Goal: Task Accomplishment & Management: Complete application form

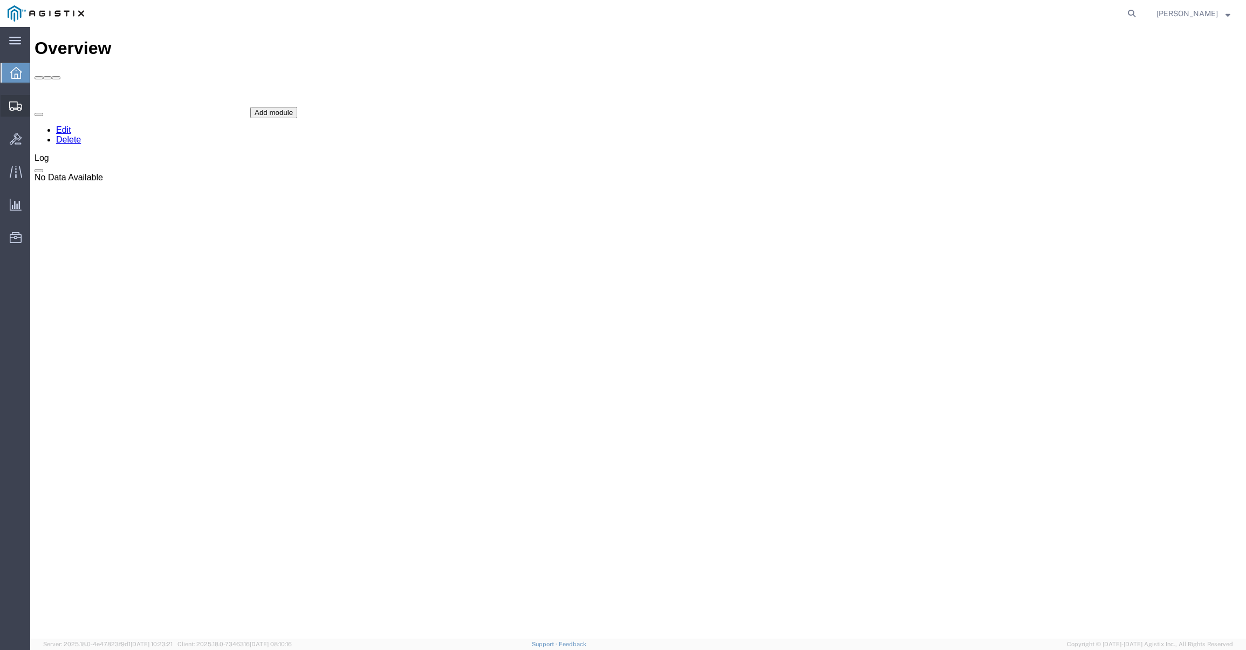
click at [0, 0] on span "Create Shipment" at bounding box center [0, 0] width 0 height 0
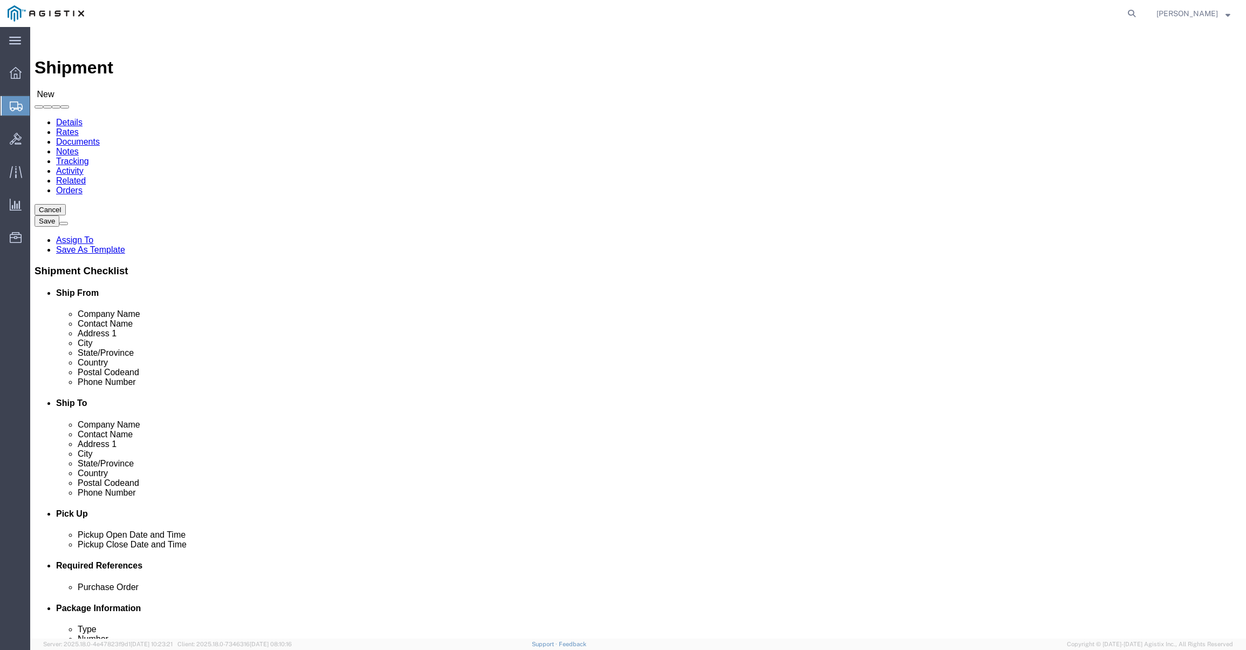
select select
click input "text"
type input "all"
drag, startPoint x: 237, startPoint y: 203, endPoint x: 154, endPoint y: 208, distance: 83.7
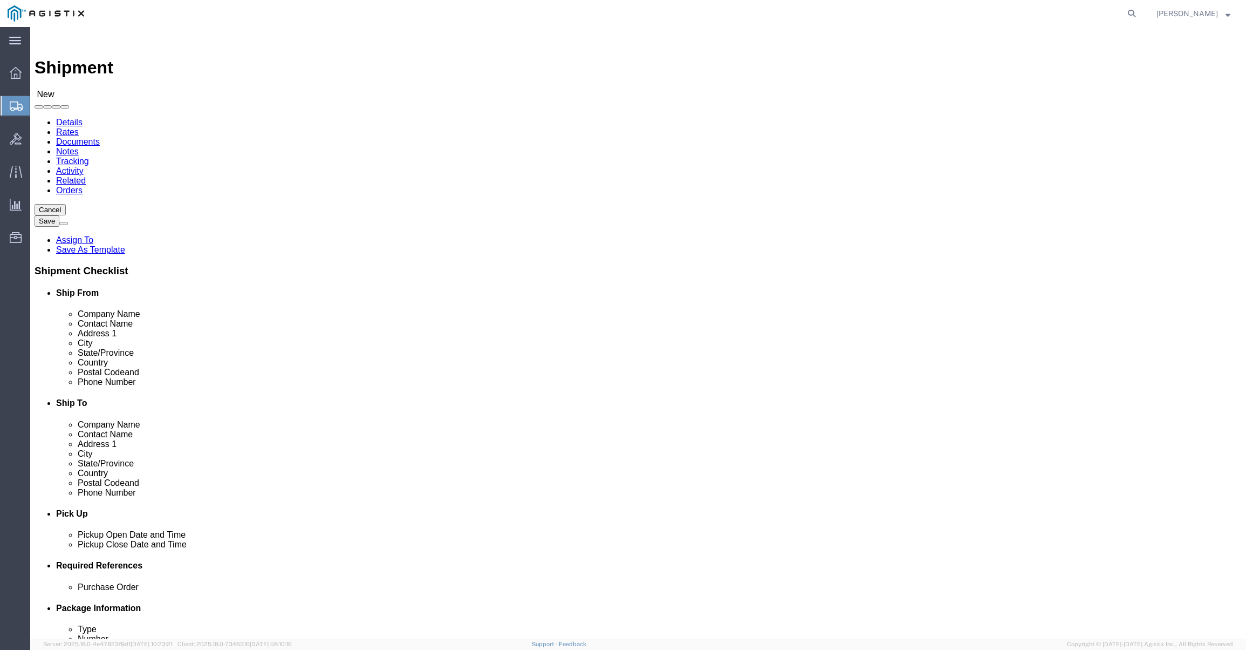
click div "Company Name all"
click input "text"
type input "all"
click p "- USBICES-X LOGISTICS - ([PERSON_NAME]) [STREET_ADDRESS], Room 125, [PERSON_NAM…"
select select "VA"
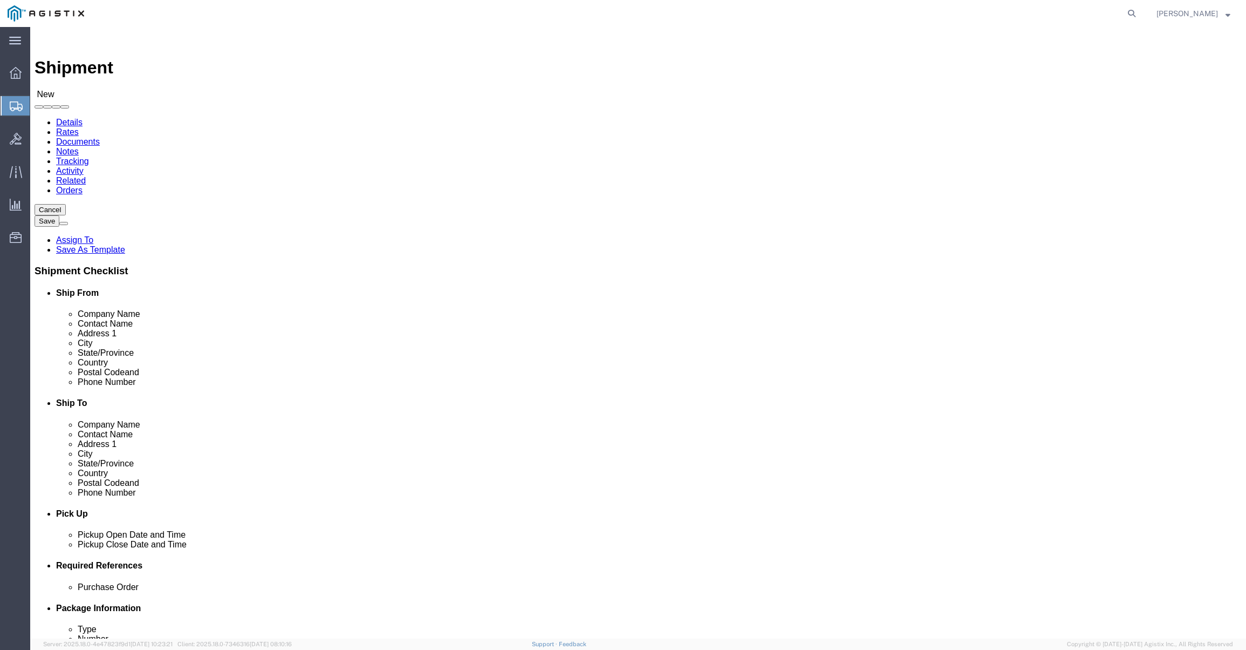
type input "[PERSON_NAME]"
click input "text"
type input "GDIT"
click input "text"
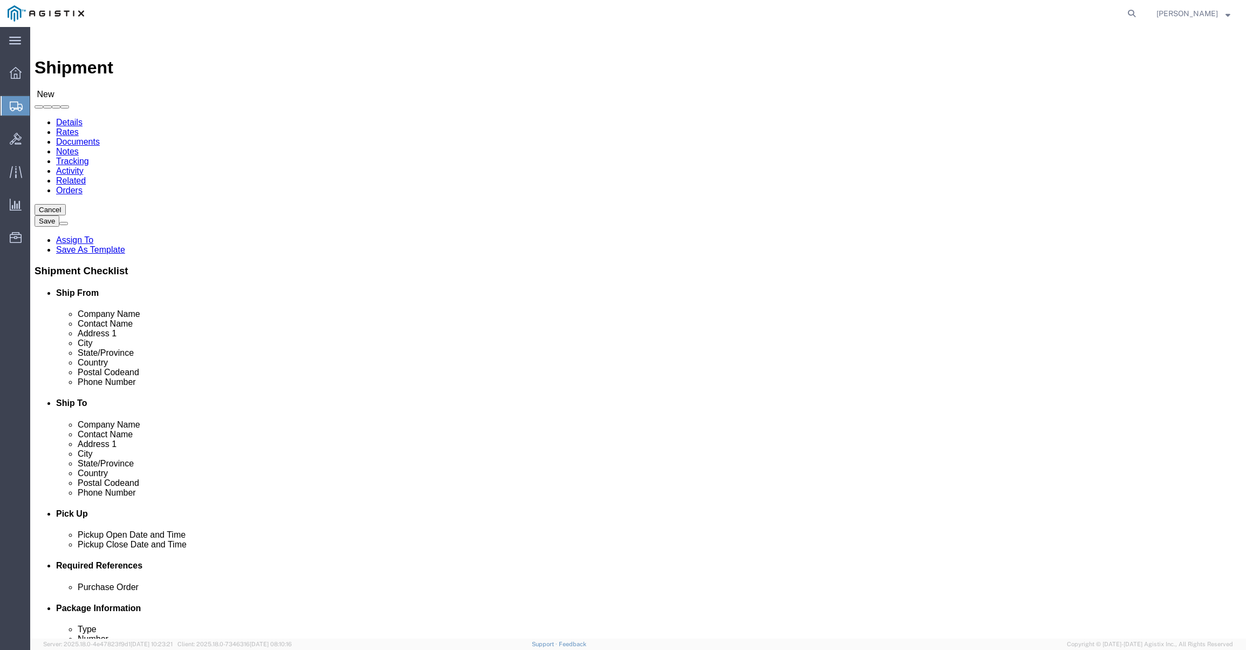
click input "text"
paste input "[PERSON_NAME]"
type input "[PERSON_NAME]"
click input "text"
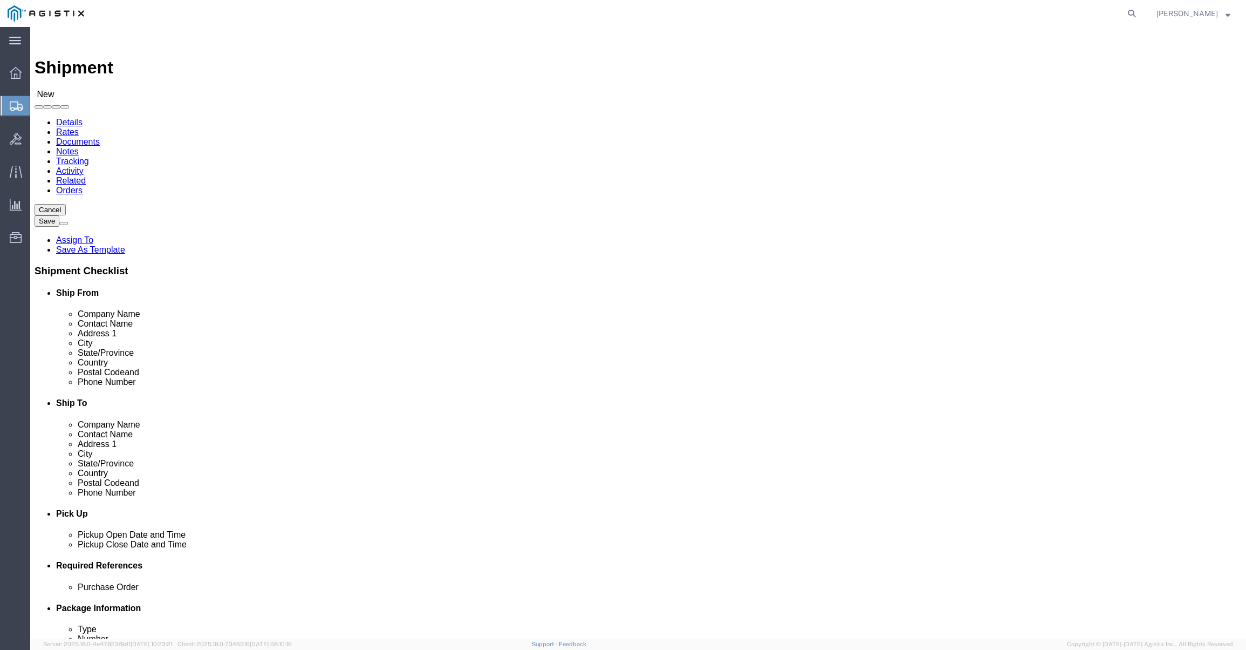
type input "a"
click input "text"
click input "checkbox"
click label
click input "checkbox"
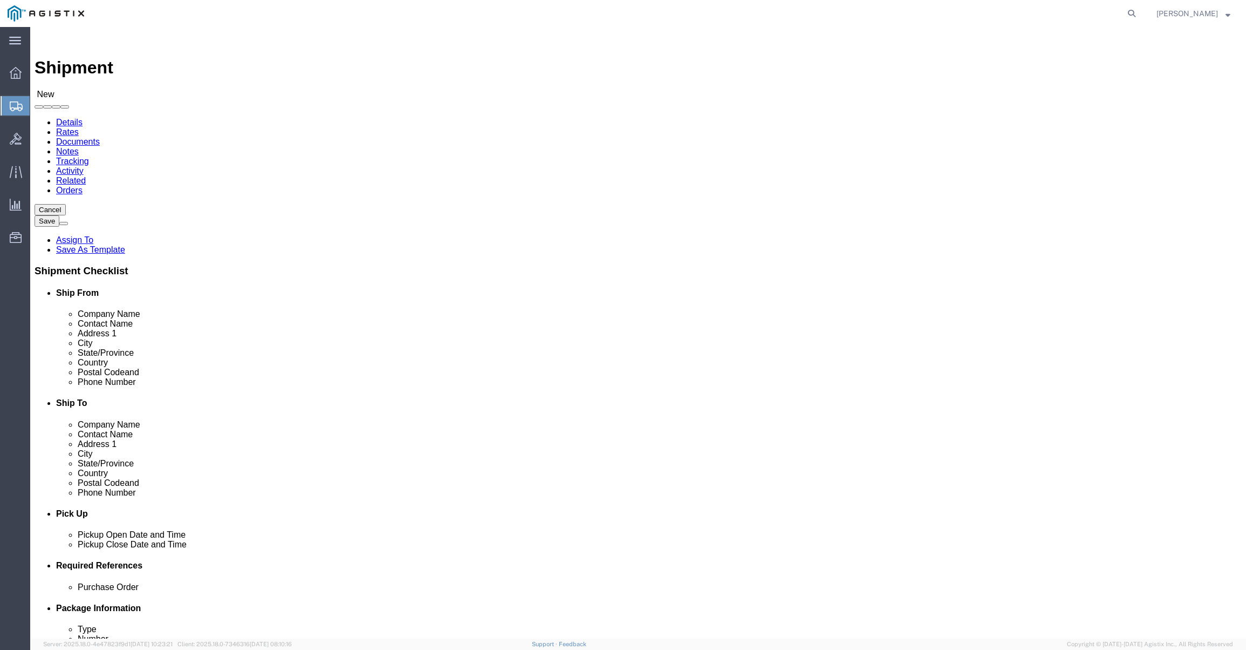
checkbox input "false"
click input "text"
paste input "[STREET_ADDRESS]"
type input "[STREET_ADDRESS]"
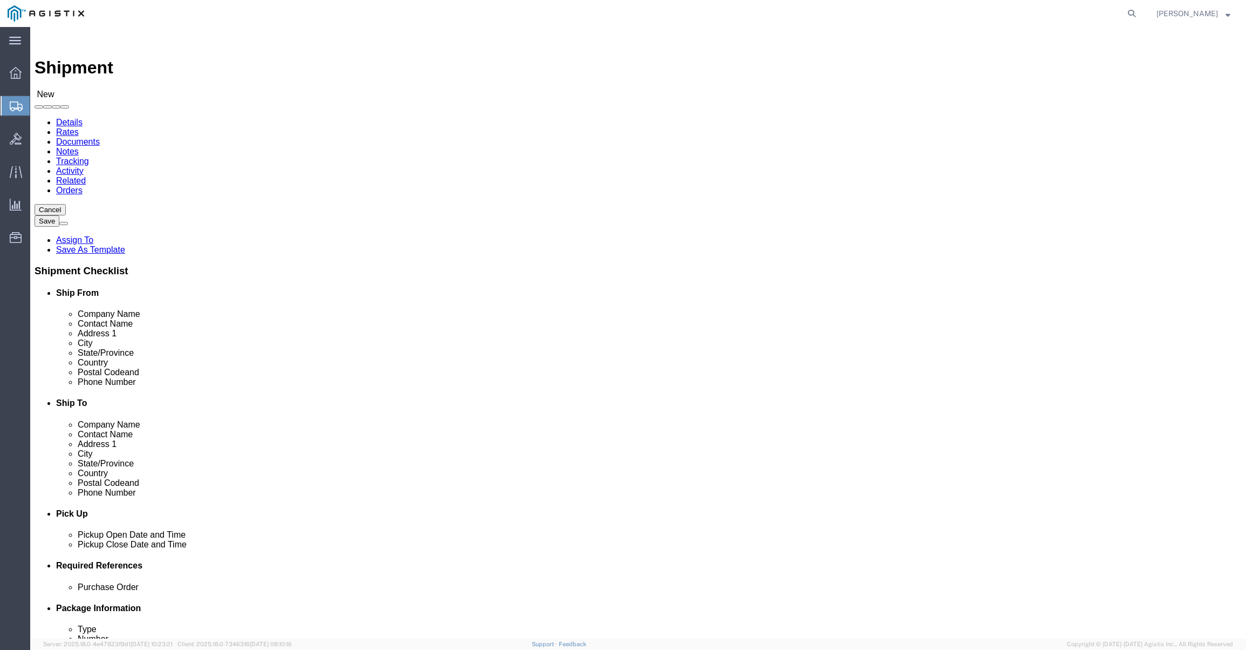
click input "text"
drag, startPoint x: 691, startPoint y: 264, endPoint x: 680, endPoint y: 279, distance: 18.1
click input "text"
paste input "[GEOGRAPHIC_DATA], BA 22406"
drag, startPoint x: 732, startPoint y: 283, endPoint x: 786, endPoint y: 283, distance: 54.0
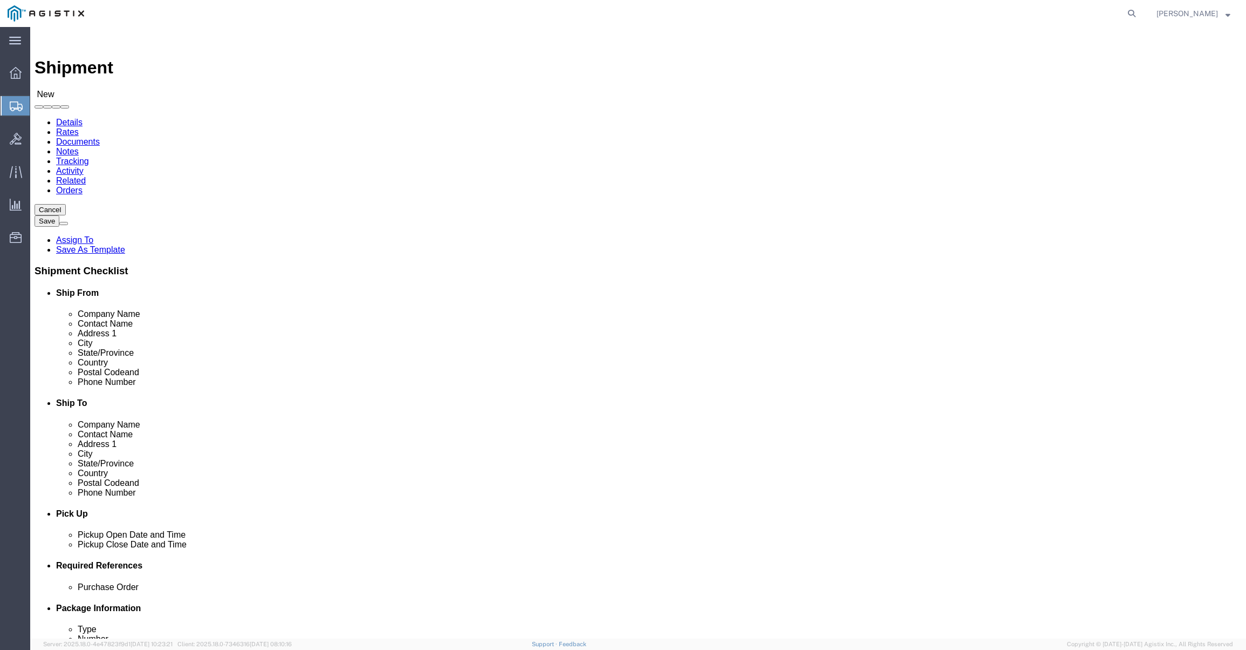
click input "[GEOGRAPHIC_DATA], BA 22406"
type input "Fredricksburg"
click body "Shipment New Details Rates Documents Notes Tracking Activity Related Orders Can…"
click input "Postal Code"
type input "22406"
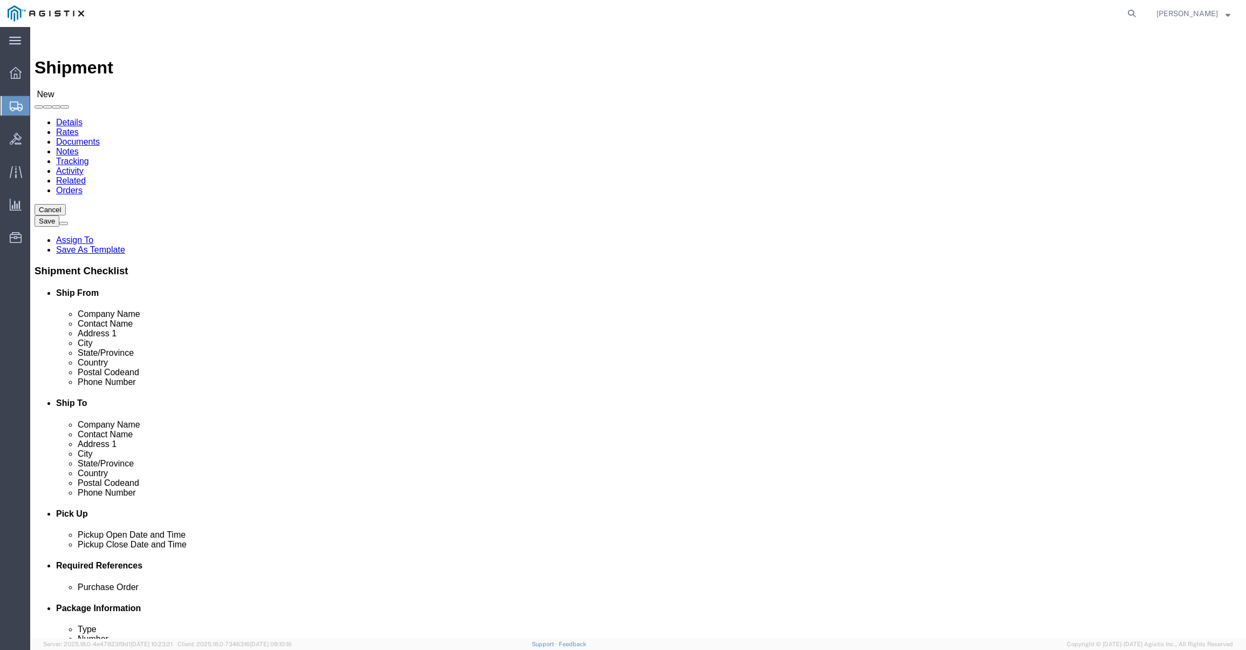
click input "text"
type input "7577647122"
click div "Postal Code 22406"
click div "[DATE] 12:00 AM"
click div "[DATE] 5:00 PM"
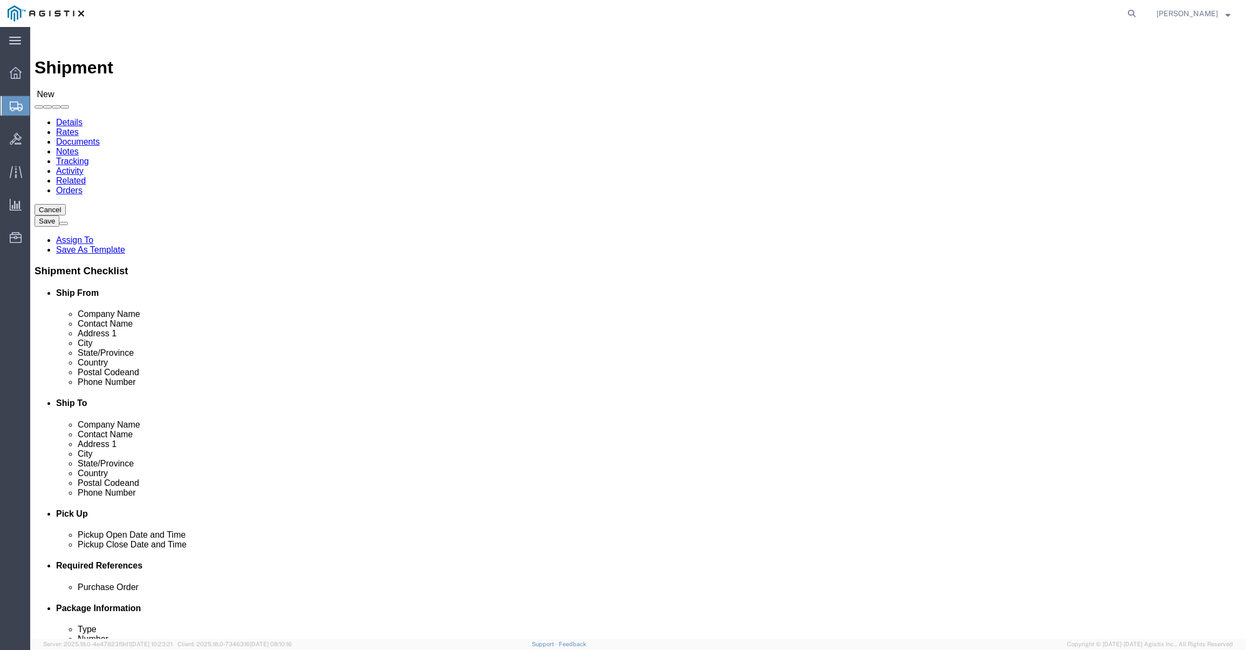
click div "[DATE] 4:00 PM"
click div "[DATE] 5:00 PM"
click div "[DATE] 4:00 PM"
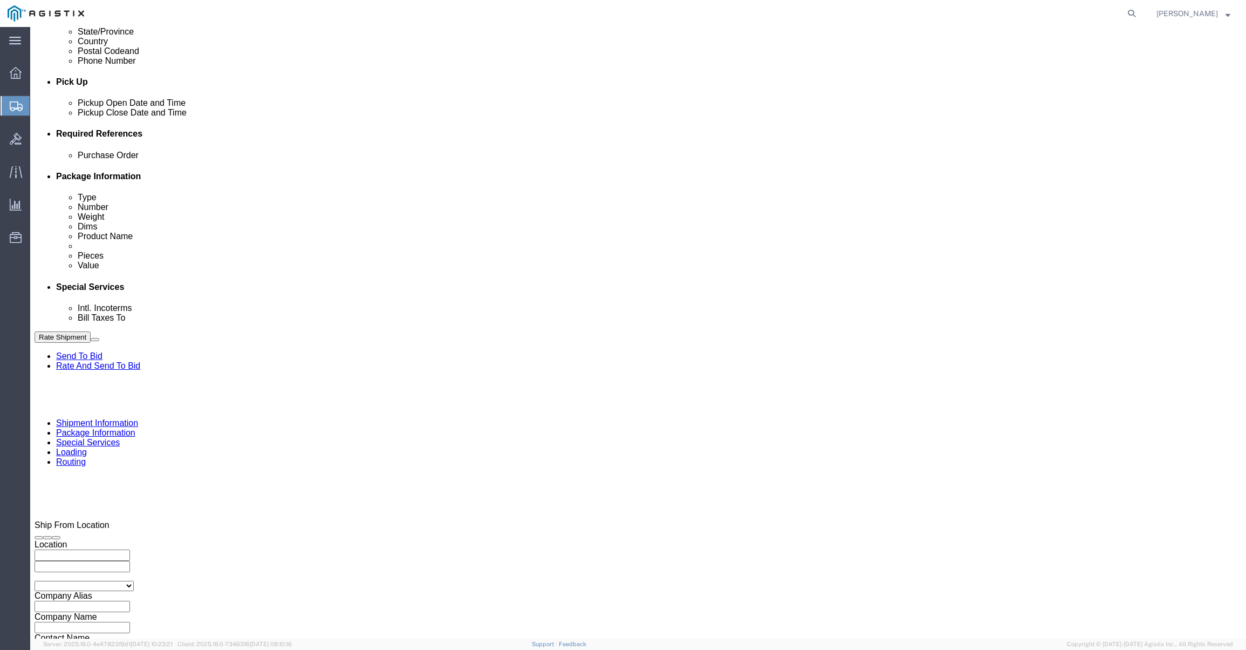
click input "4:00 PM"
type input "1:00 PM"
click button "Apply"
click div
click input "6:00 PM"
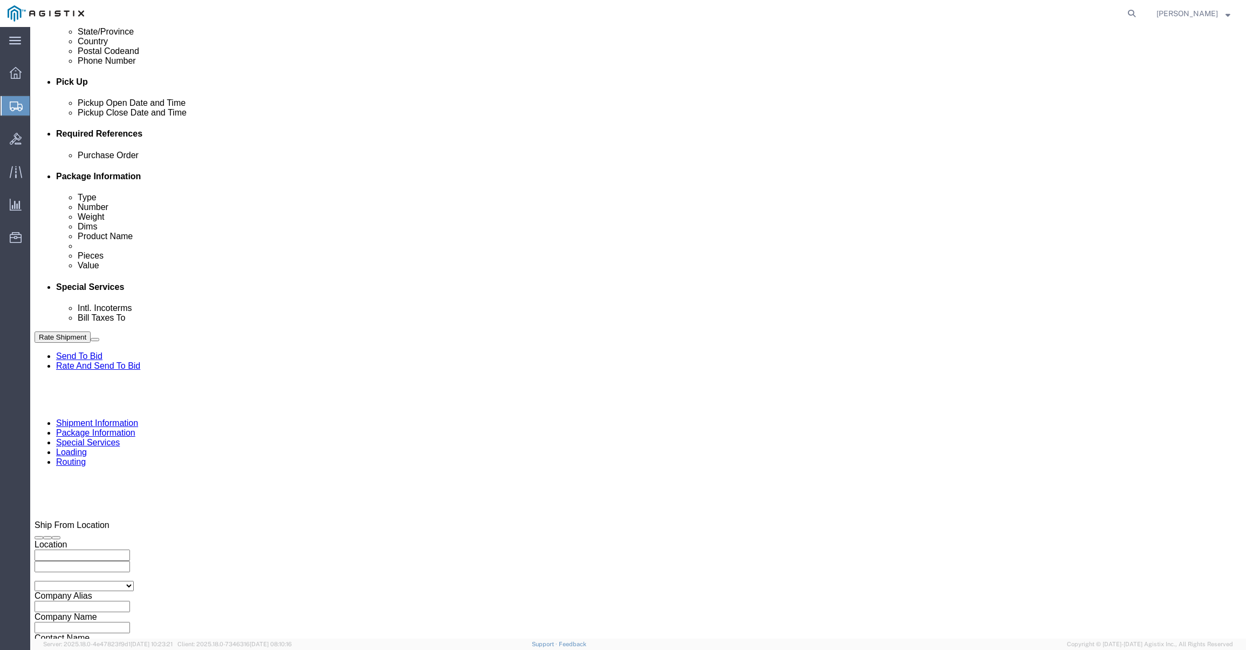
click input "6:00 PM"
click input "9:00 PM"
type input "9:00 AM"
click button "Apply"
click div
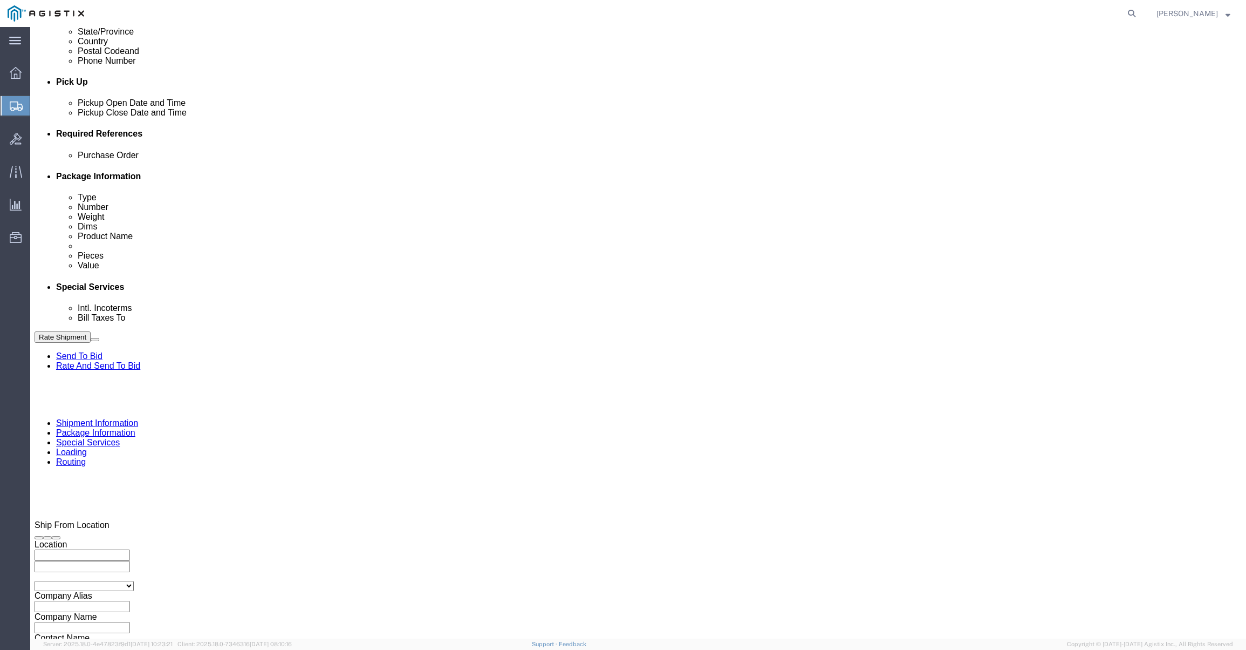
click input "10:00 AM"
click input "4:00 AM"
click input "4:00 PM"
type input "3:00 PM"
click button "Apply"
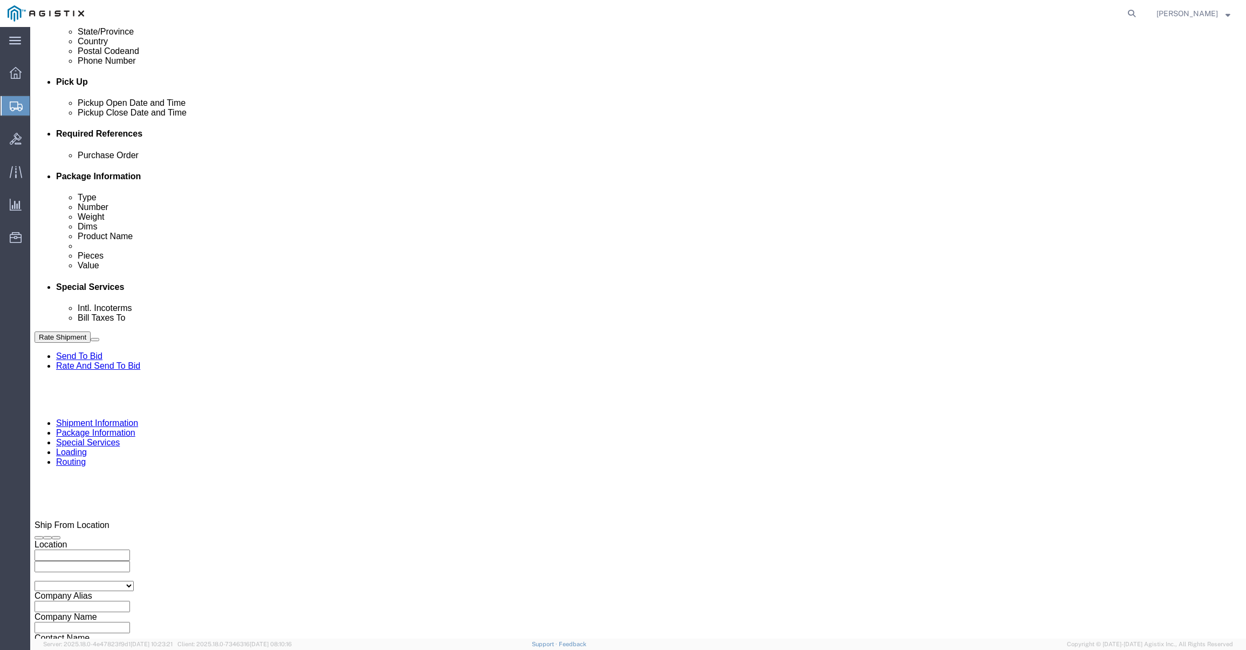
click input "text"
paste input "GDIT-38023"
type input "GDIT-38023"
click button "Continue"
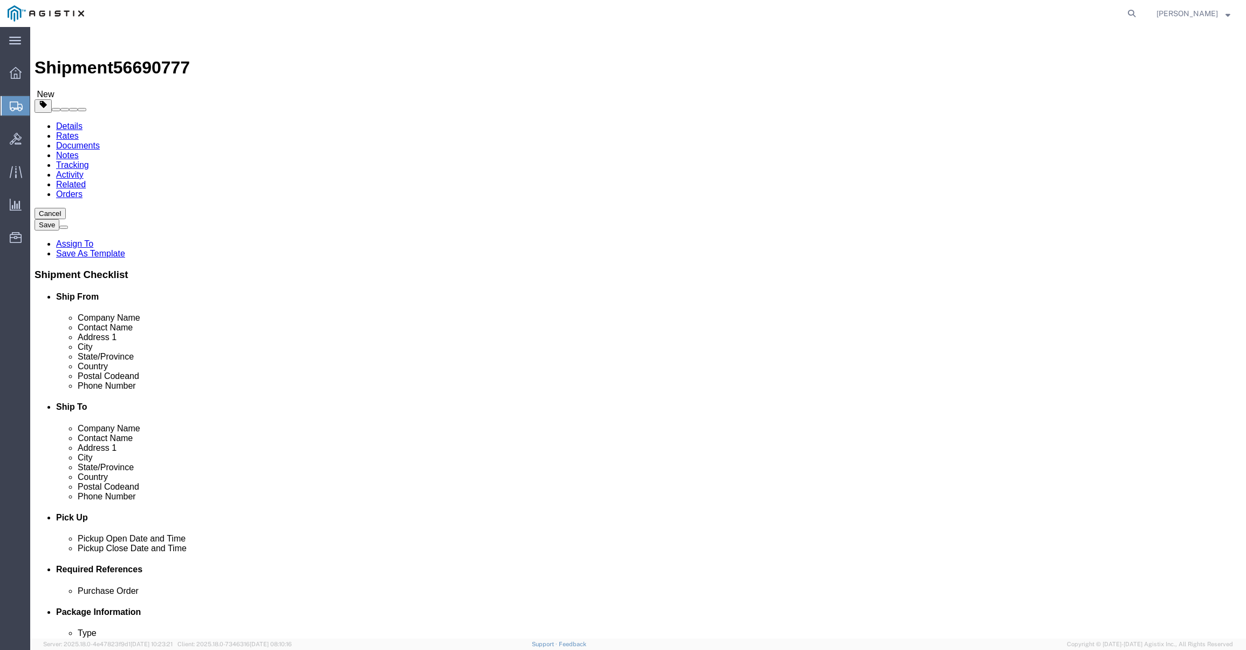
select select "ENV"
type input "9.50"
type input "12.50"
type input "0.25"
type input "1"
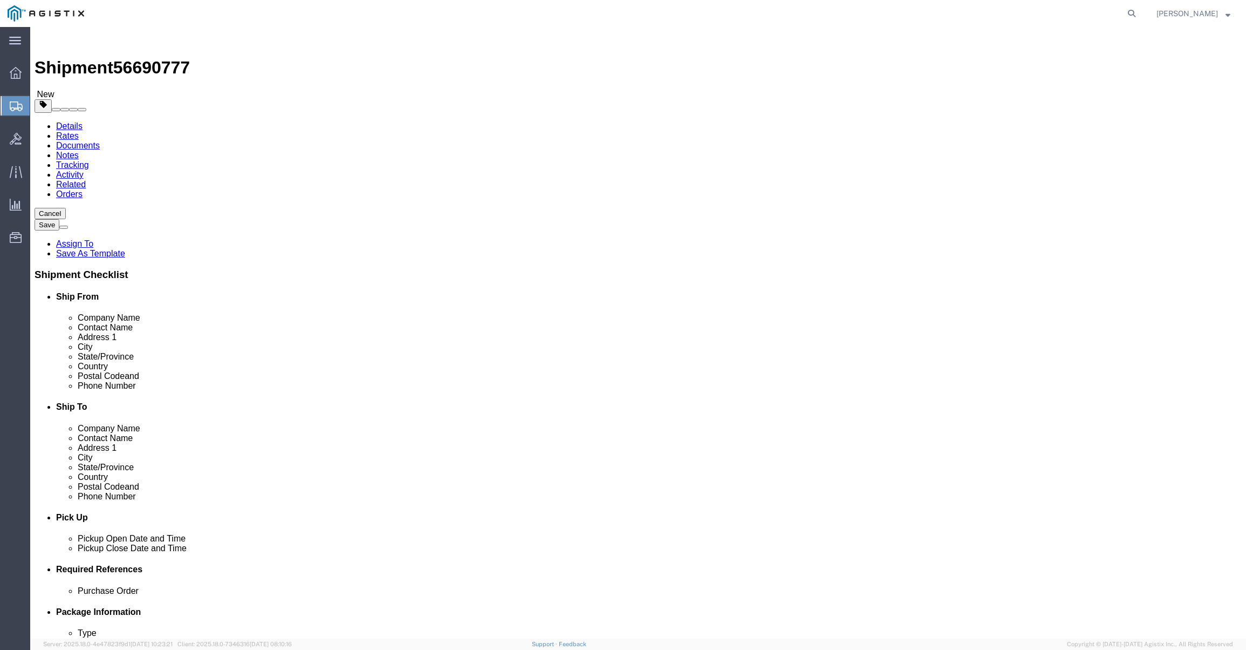
click input "9.50"
click div "Package Type Select Bale(s) Basket(s) Bolt(s) Bottle(s) Buckets Bulk Bundle(s) …"
click input "9.50"
select select "PAK"
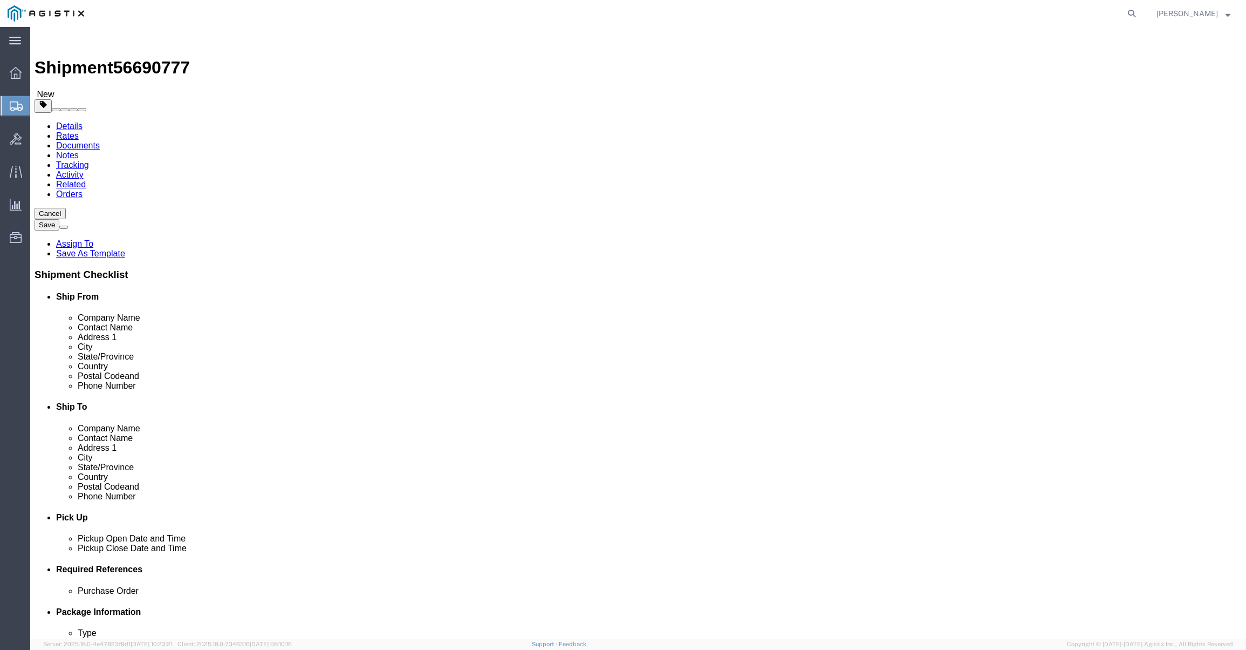
type input "10.25"
type input "12.75"
type input "1.00"
click div "Package Type Select Bale(s) Basket(s) Bolt(s) Bottle(s) Buckets Bulk Bundle(s) …"
click input "1"
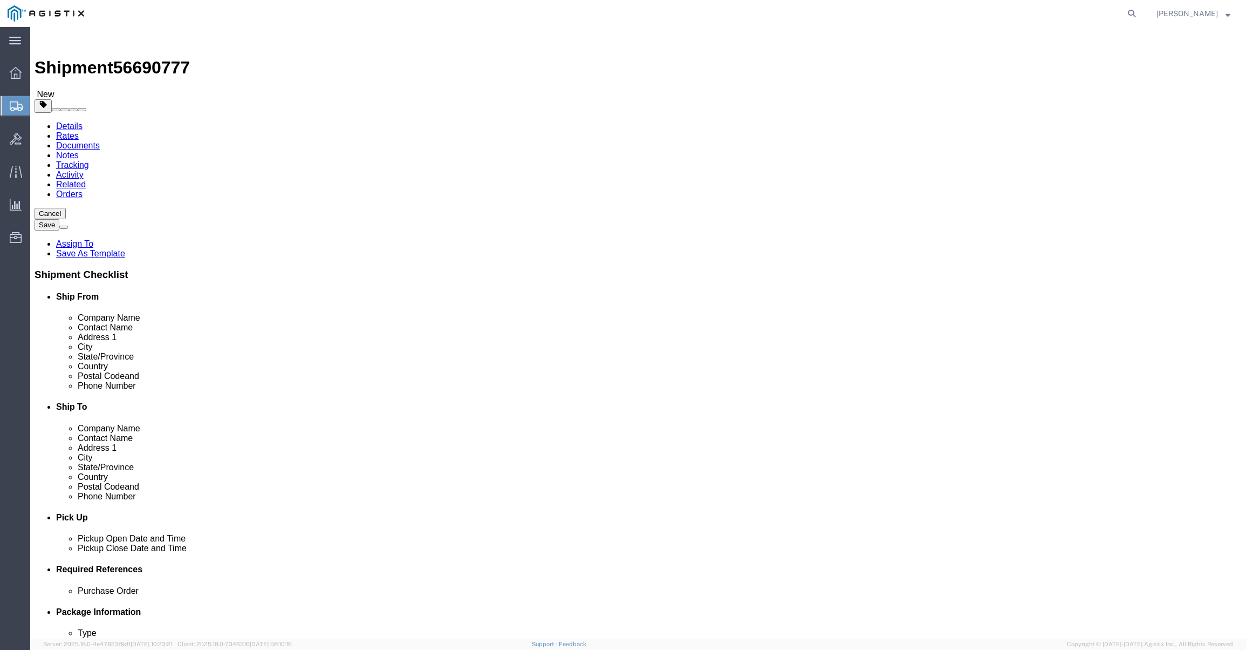
select select "ENV"
type input "9.50"
type input "12.50"
type input "0.25"
click ul
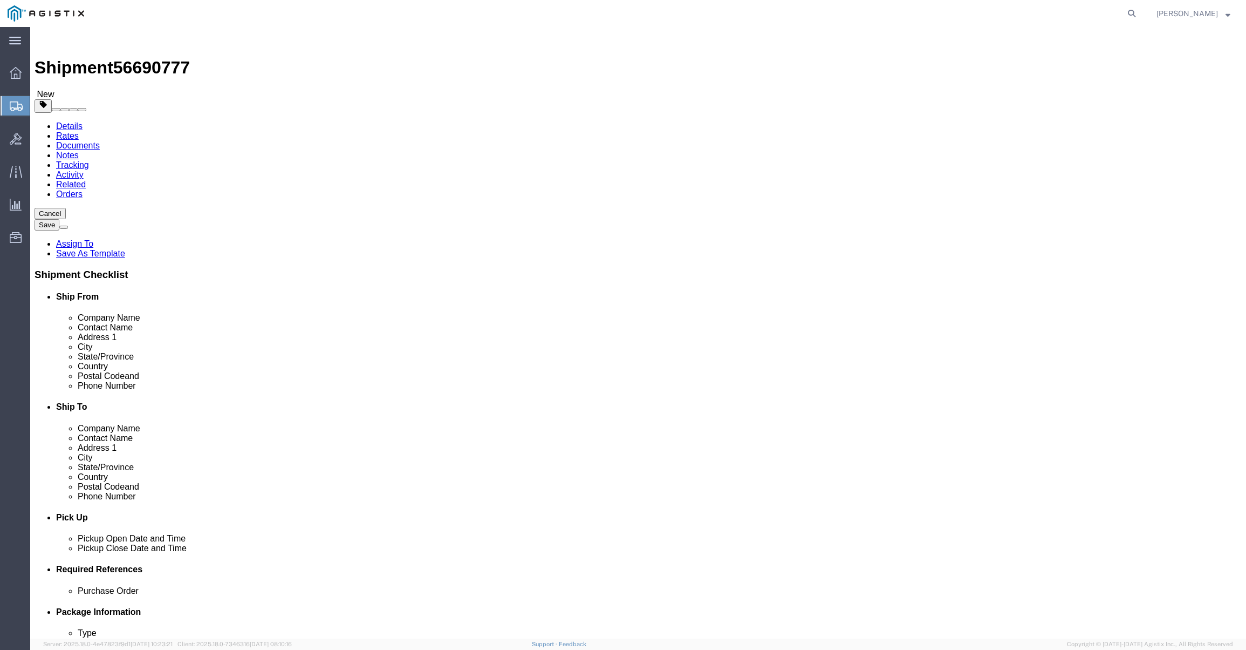
click link "Add Content"
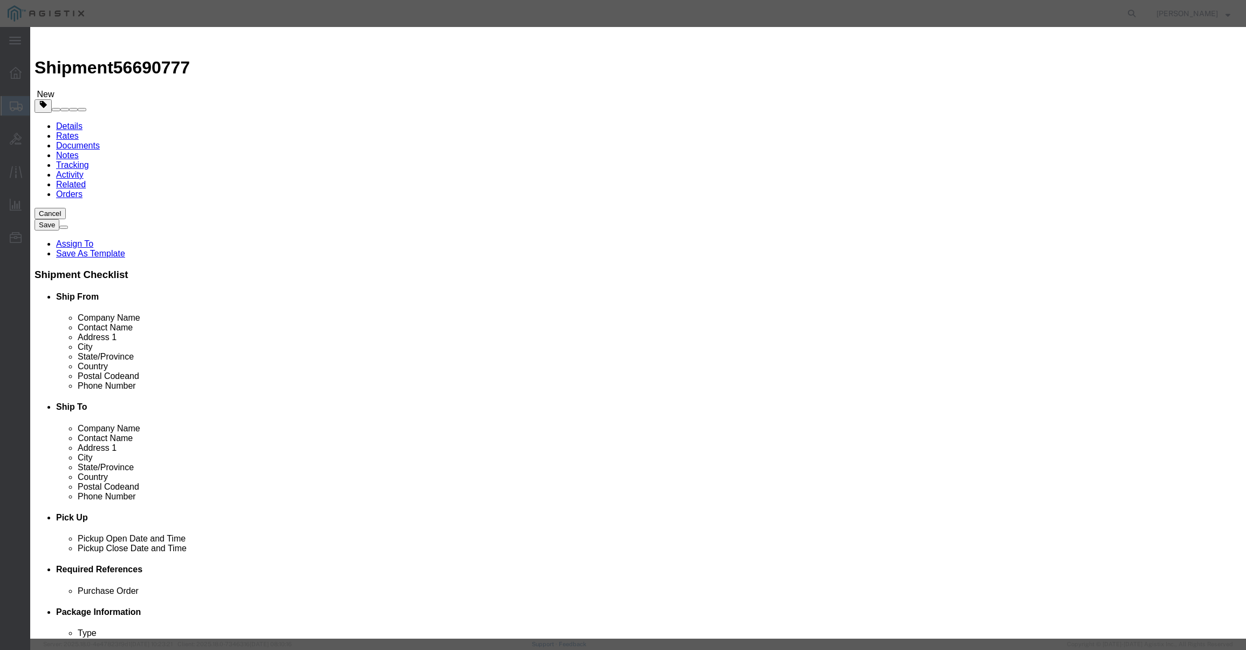
click input "text"
type input "RSA Tok"
click td "Name: RSA TOK EN, MODEL: SECURID, 13"
select select
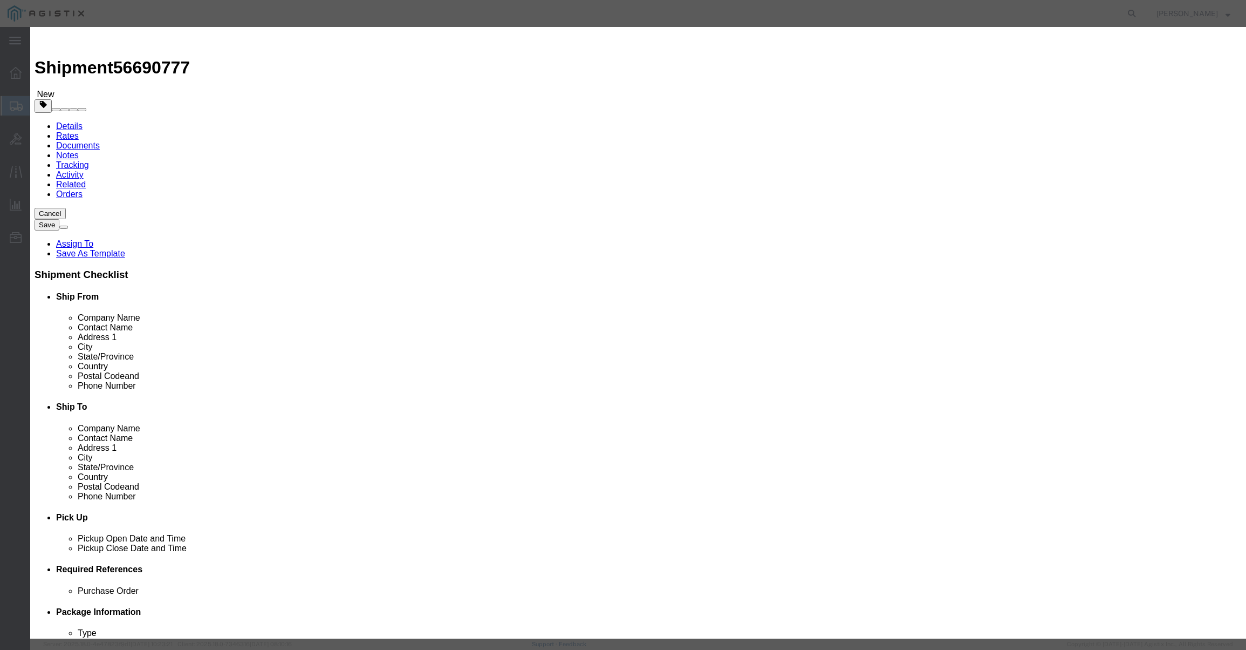
type textarea "Vendor=DHL;Vendor Svc=Express Worldwide"
type input "RSA TOKEN, MODEL: SECURID, 13"
click input "text"
type input "1"
click input "text"
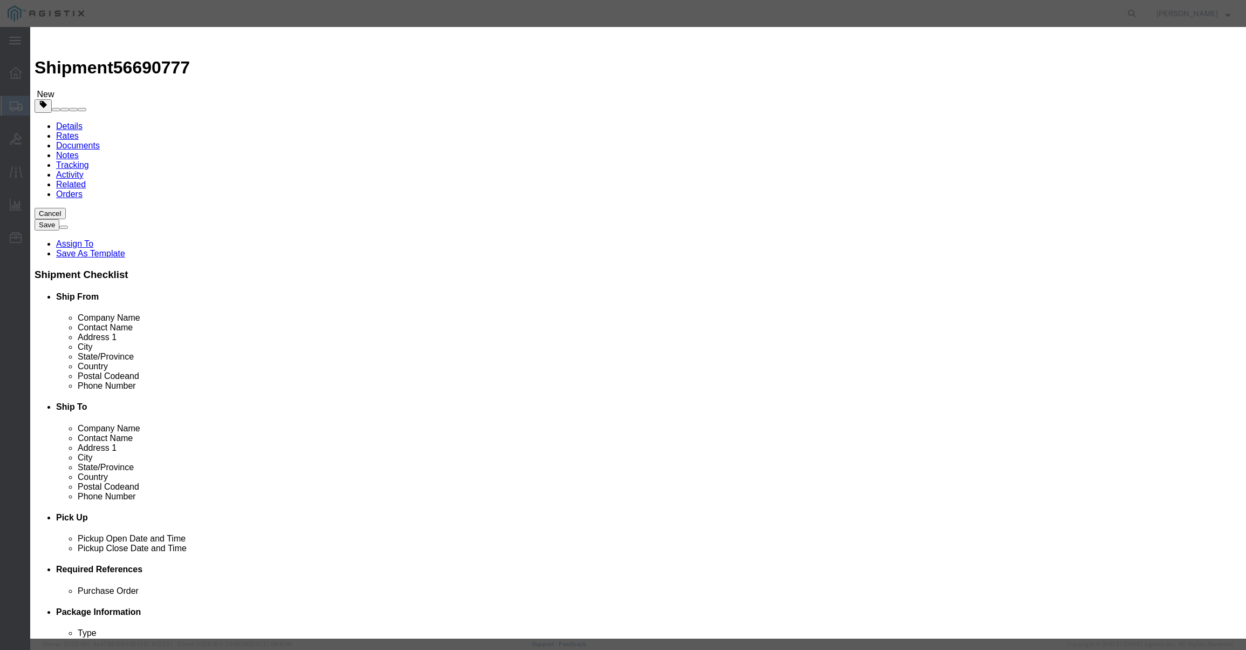
type input "137"
click div "Save & Add Another Save & Close Close"
click textarea
click input "text"
click textarea "RSA Tocken"
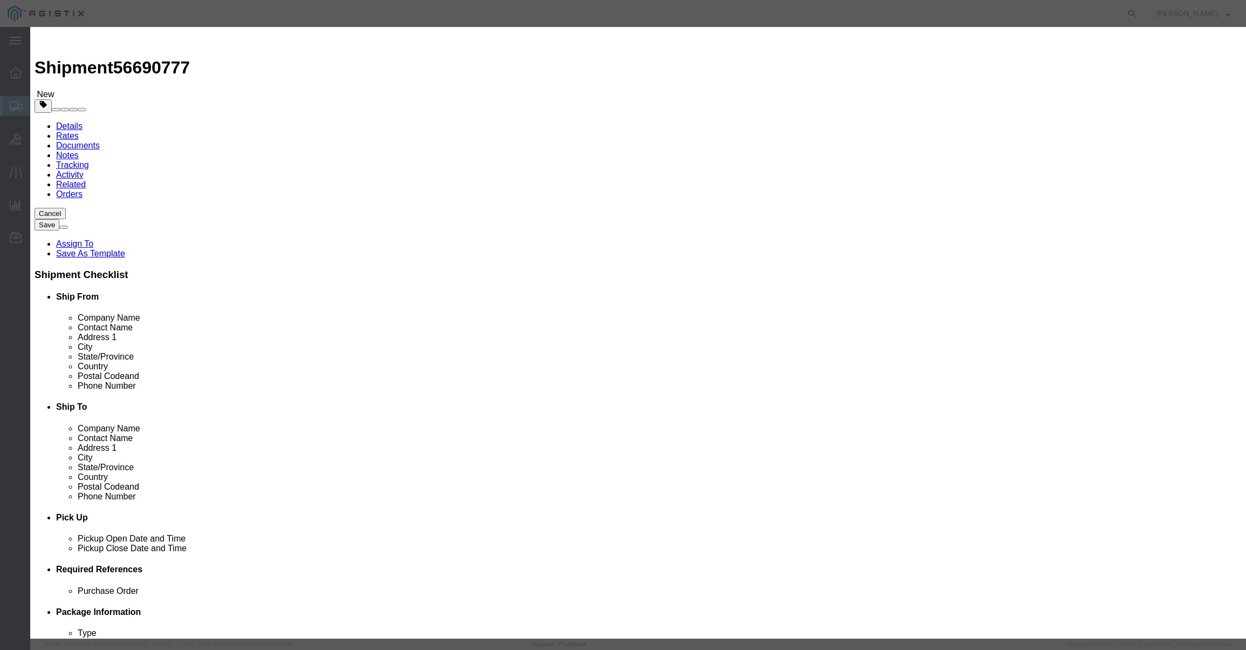
type textarea "RSA Token"
click strong "RSA TOKEN"
click textarea
click input "text"
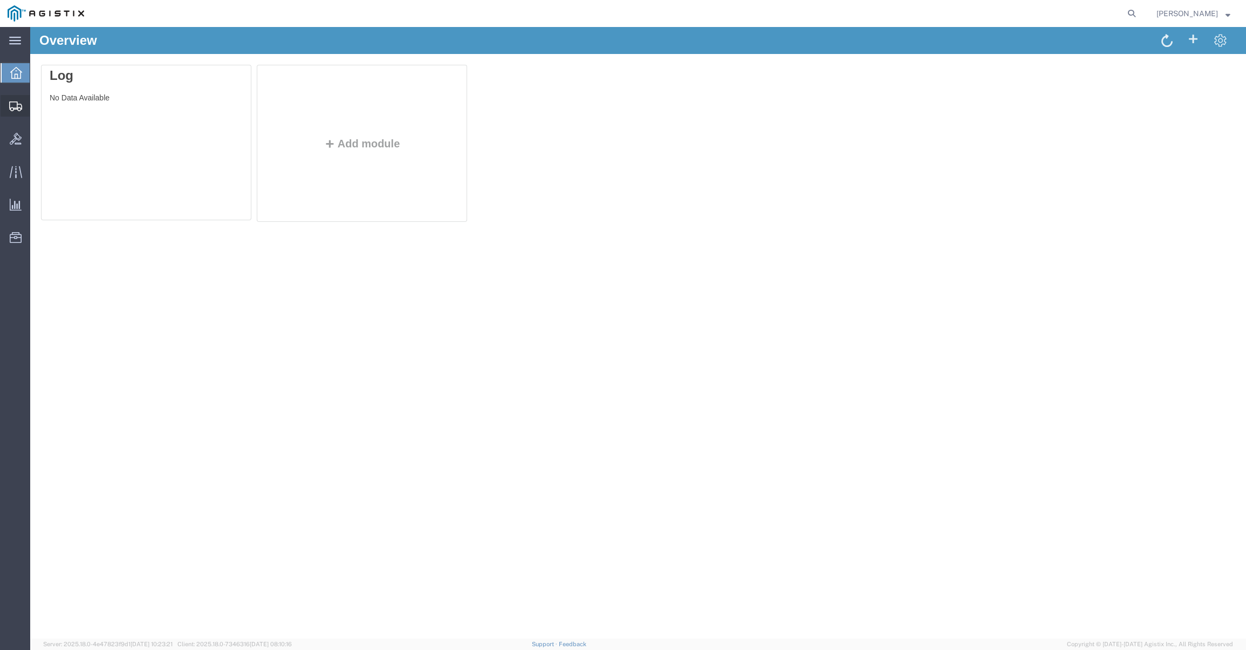
click at [37, 105] on span "Shipments" at bounding box center [34, 106] width 8 height 22
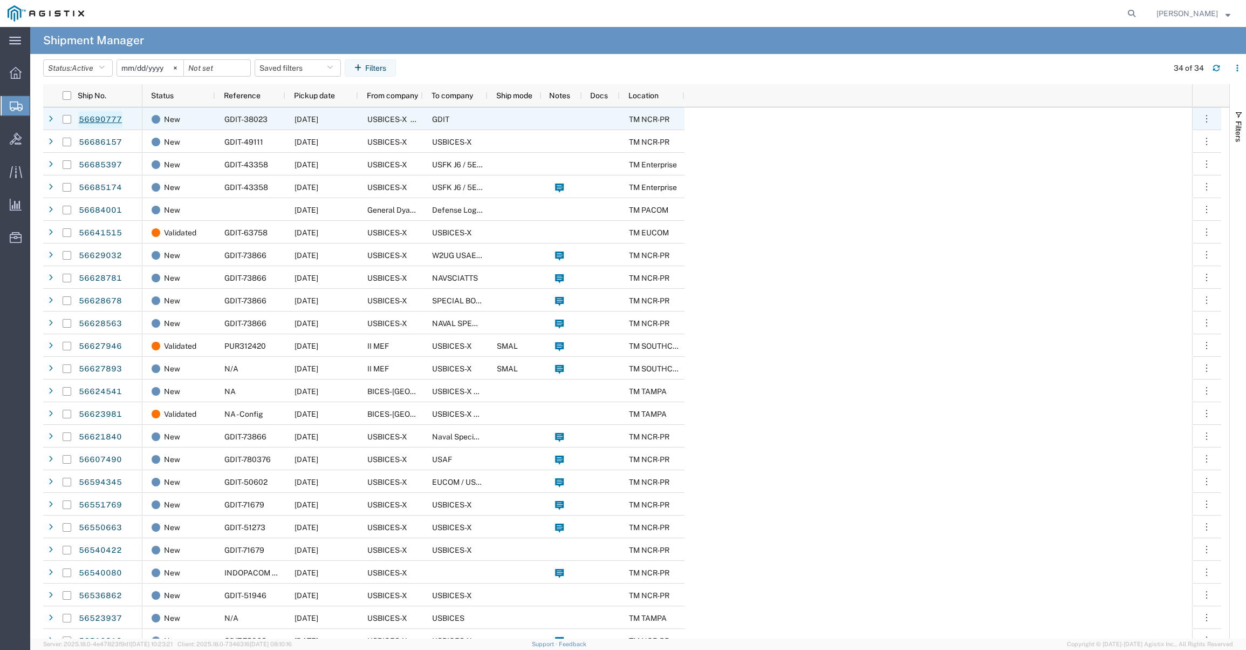
click at [101, 122] on link "56690777" at bounding box center [100, 119] width 44 height 17
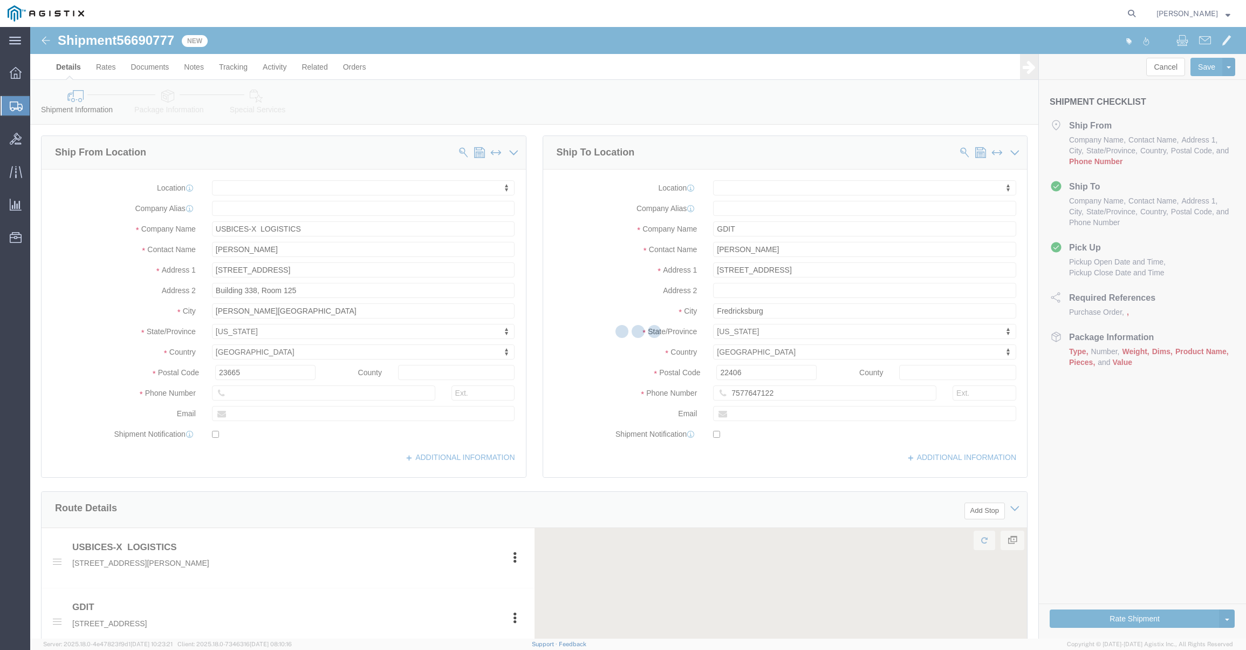
select select
